Goal: Task Accomplishment & Management: Manage account settings

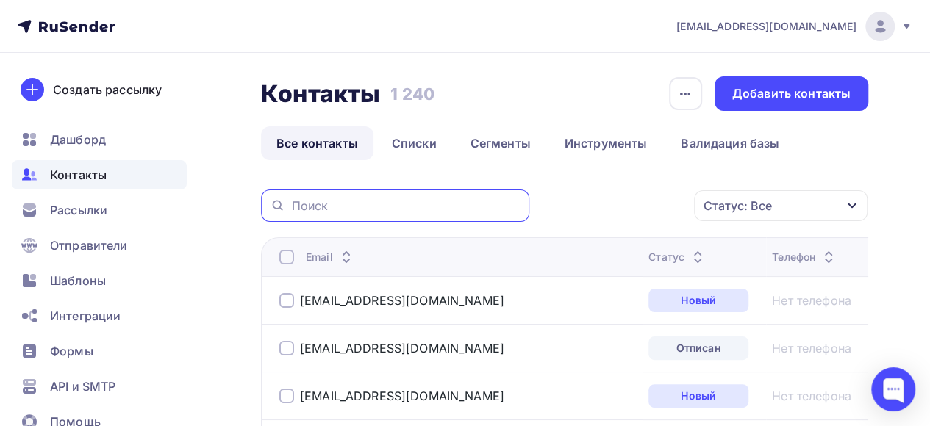
click at [331, 204] on input "text" at bounding box center [405, 206] width 229 height 16
paste input "[EMAIL_ADDRESS][DOMAIN_NAME]"
type input "[EMAIL_ADDRESS][DOMAIN_NAME]"
click at [457, 206] on input "[EMAIL_ADDRESS][DOMAIN_NAME]" at bounding box center [405, 206] width 229 height 16
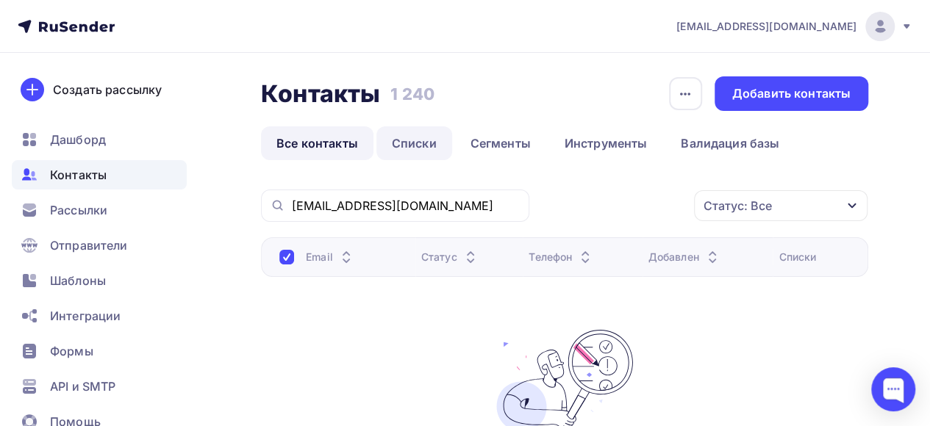
click at [426, 149] on link "Списки" at bounding box center [414, 143] width 76 height 34
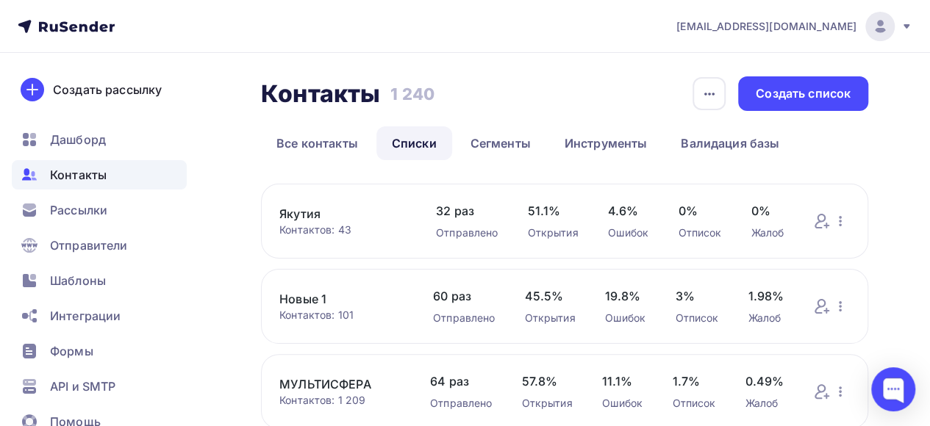
click at [307, 310] on div "Контактов: 101" at bounding box center [341, 315] width 124 height 15
click at [307, 300] on link "Новые 1" at bounding box center [341, 299] width 124 height 18
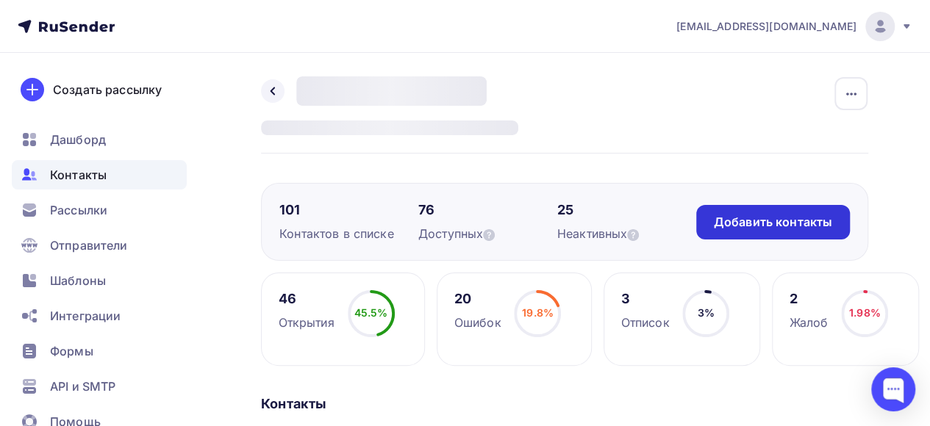
click at [795, 228] on div "Добавить контакты" at bounding box center [773, 222] width 118 height 17
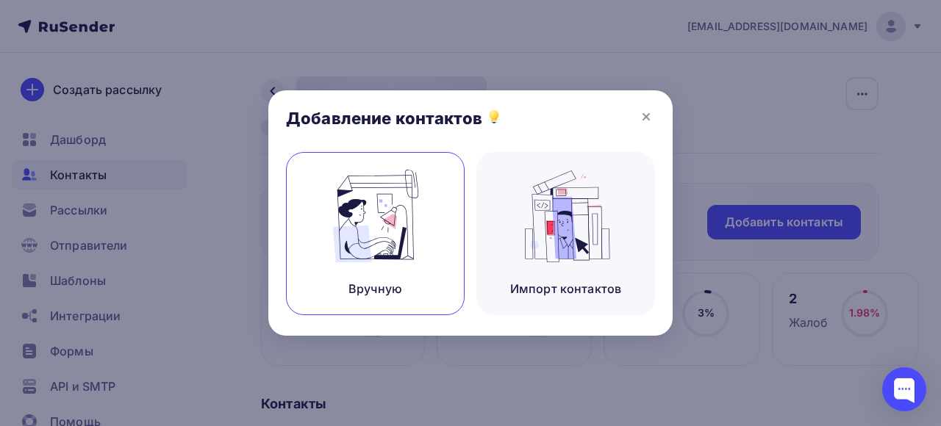
click at [396, 210] on img at bounding box center [375, 216] width 99 height 93
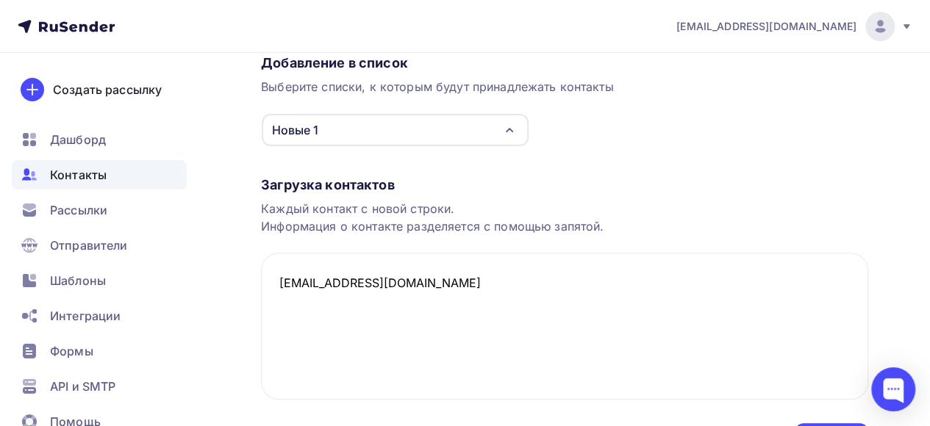
scroll to position [220, 0]
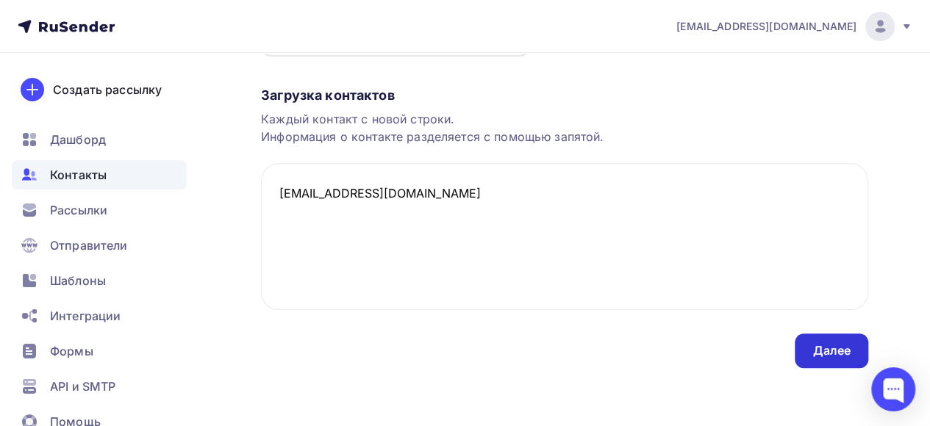
type textarea "[EMAIL_ADDRESS][DOMAIN_NAME]"
click at [838, 362] on div "Далее" at bounding box center [832, 351] width 74 height 35
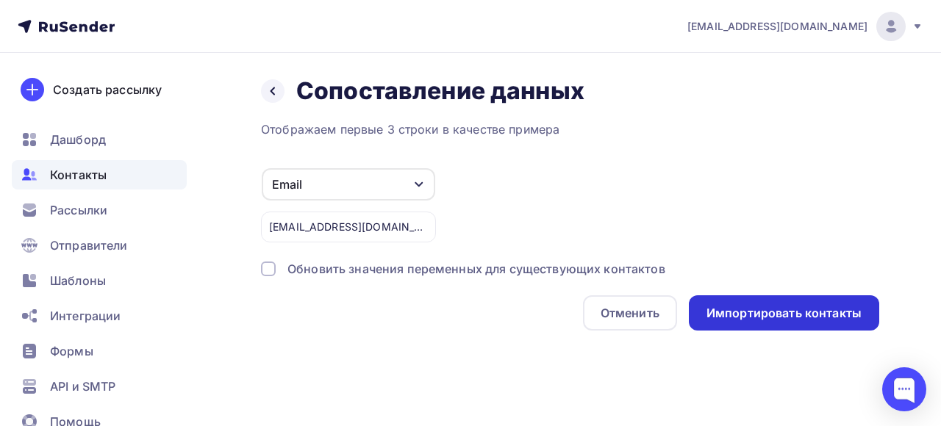
click at [782, 321] on div "Импортировать контакты" at bounding box center [784, 313] width 155 height 17
